Goal: Task Accomplishment & Management: Use online tool/utility

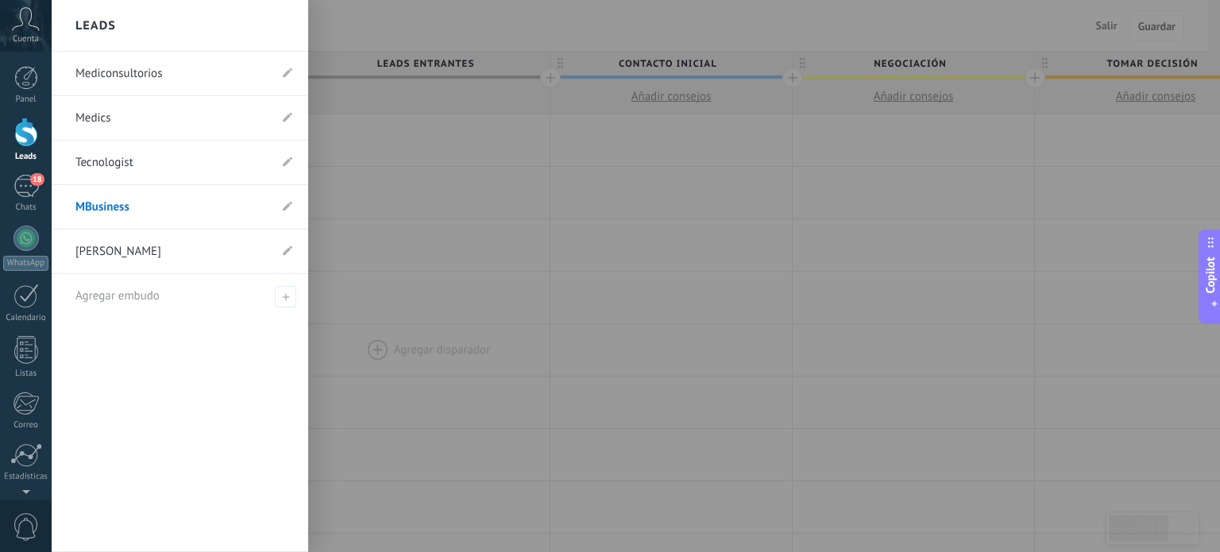
drag, startPoint x: 0, startPoint y: 0, endPoint x: 393, endPoint y: 333, distance: 515.1
click at [394, 333] on div at bounding box center [662, 276] width 1220 height 552
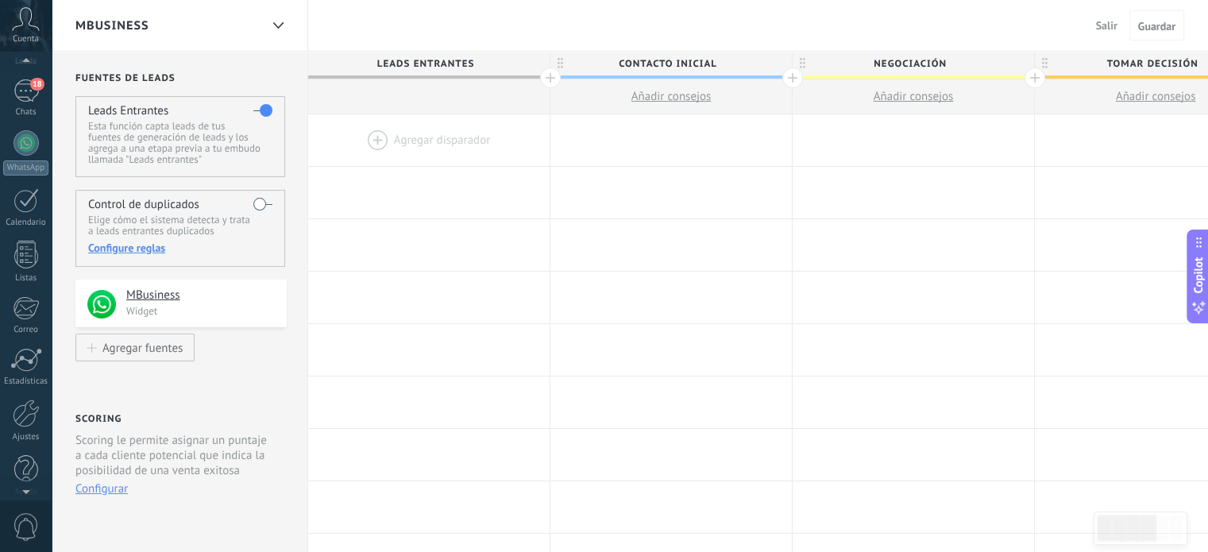
scroll to position [108, 0]
click at [28, 407] on div at bounding box center [26, 401] width 27 height 28
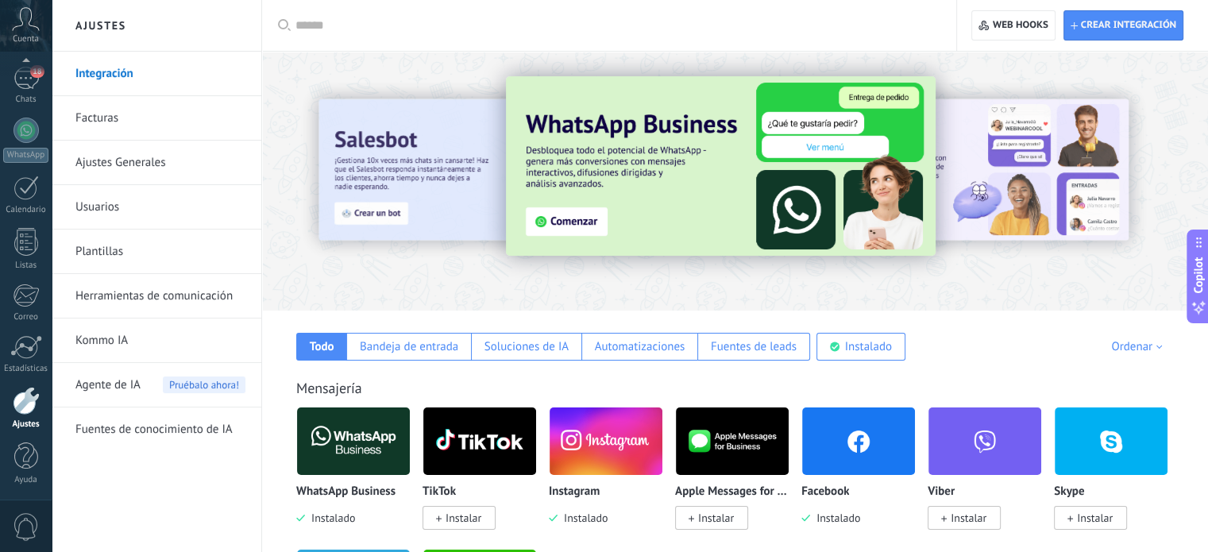
click at [286, 25] on icon at bounding box center [284, 25] width 13 height 12
click at [278, 26] on icon at bounding box center [284, 25] width 13 height 12
click at [305, 25] on input "text" at bounding box center [614, 25] width 639 height 17
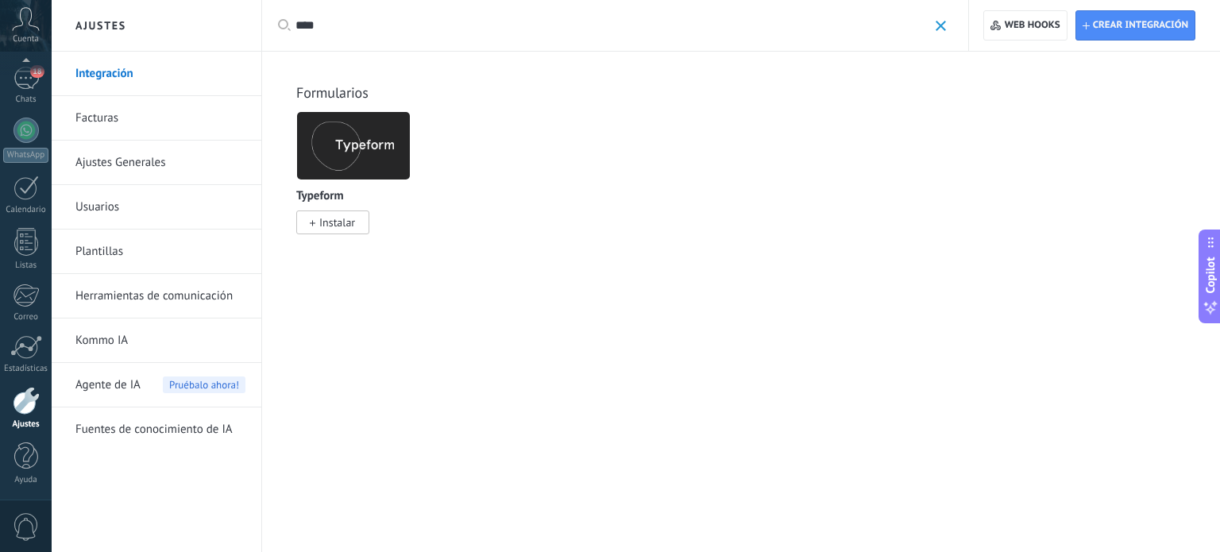
type input "****"
click at [352, 106] on div "Formularios TikTok Ads Manager Instalar LinkedIn Instalar Wufoo Instalar Typefo…" at bounding box center [741, 143] width 926 height 182
click at [359, 118] on img at bounding box center [353, 145] width 113 height 77
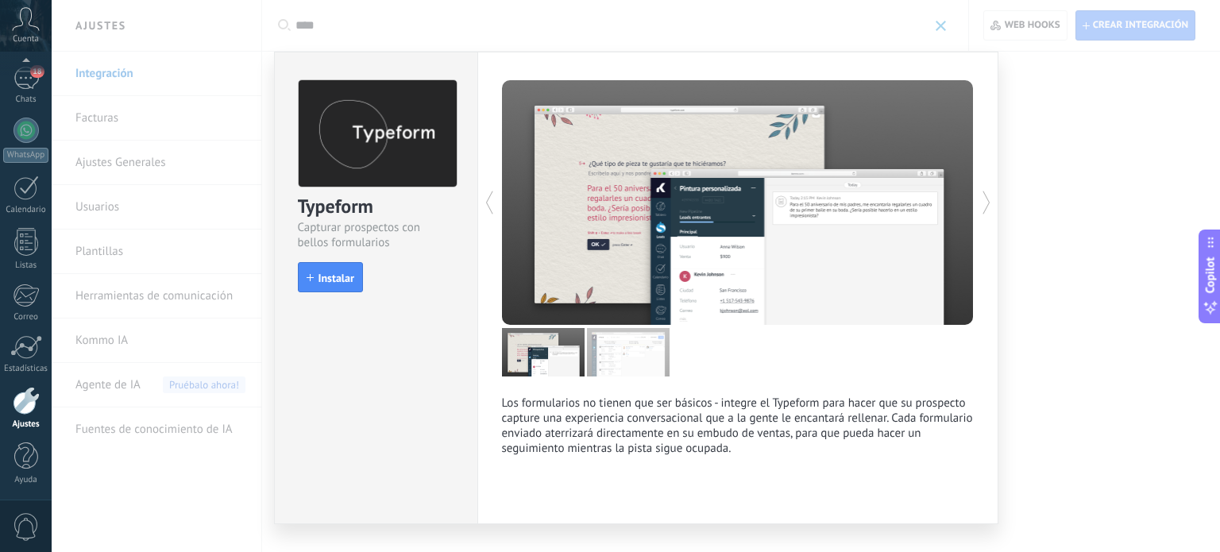
click at [988, 199] on icon at bounding box center [986, 203] width 16 height 32
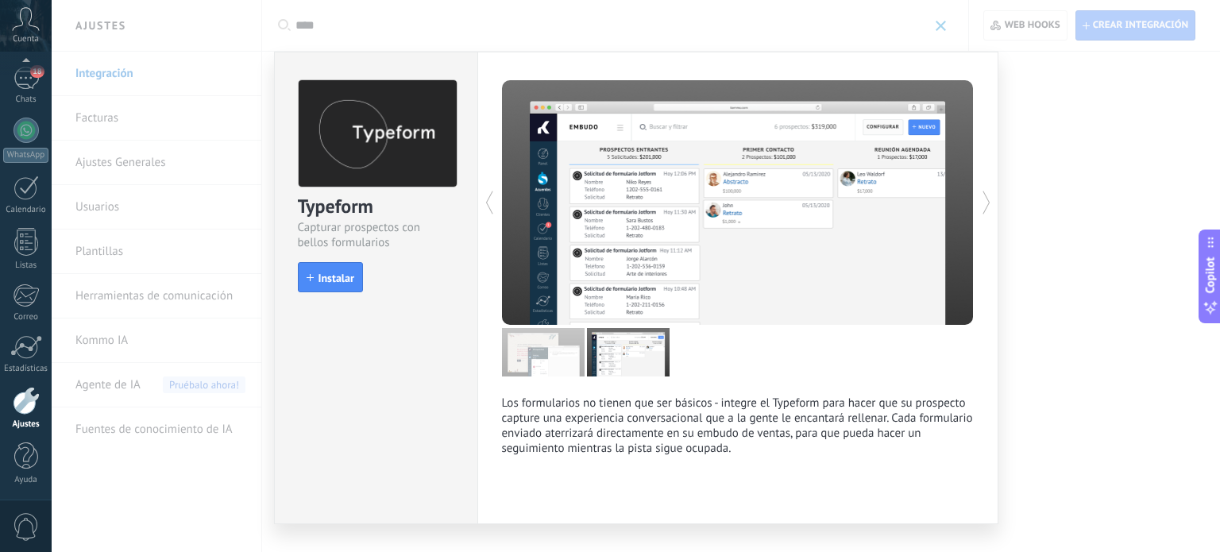
click at [486, 195] on use at bounding box center [488, 202] width 7 height 23
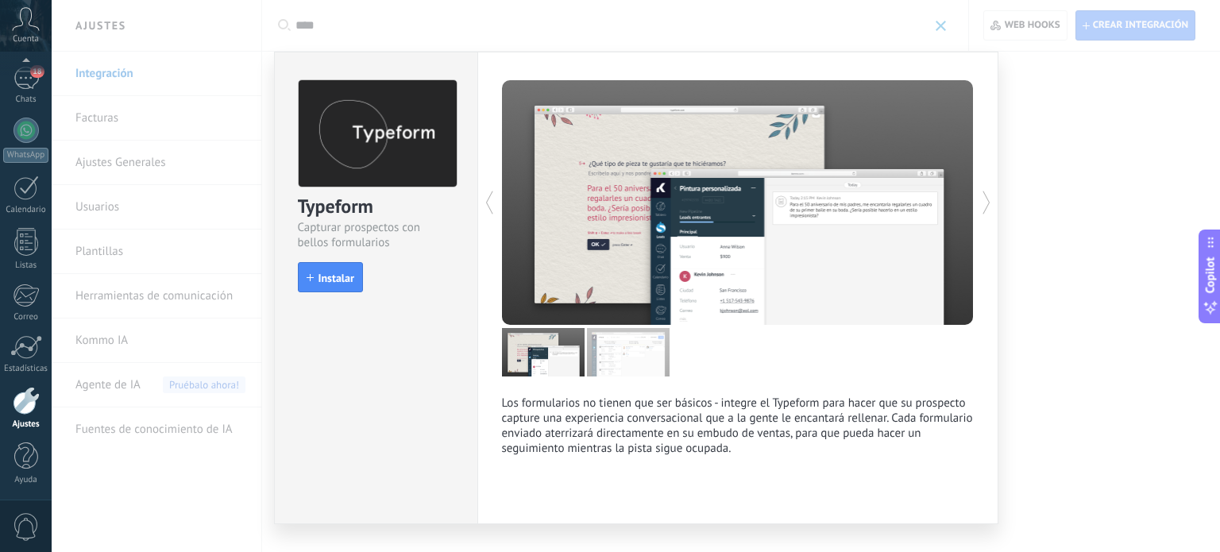
click at [1106, 121] on div "Typeform Capturar prospectos con bellos formularios install Instalar Los formul…" at bounding box center [636, 276] width 1168 height 552
